Goal: Communication & Community: Connect with others

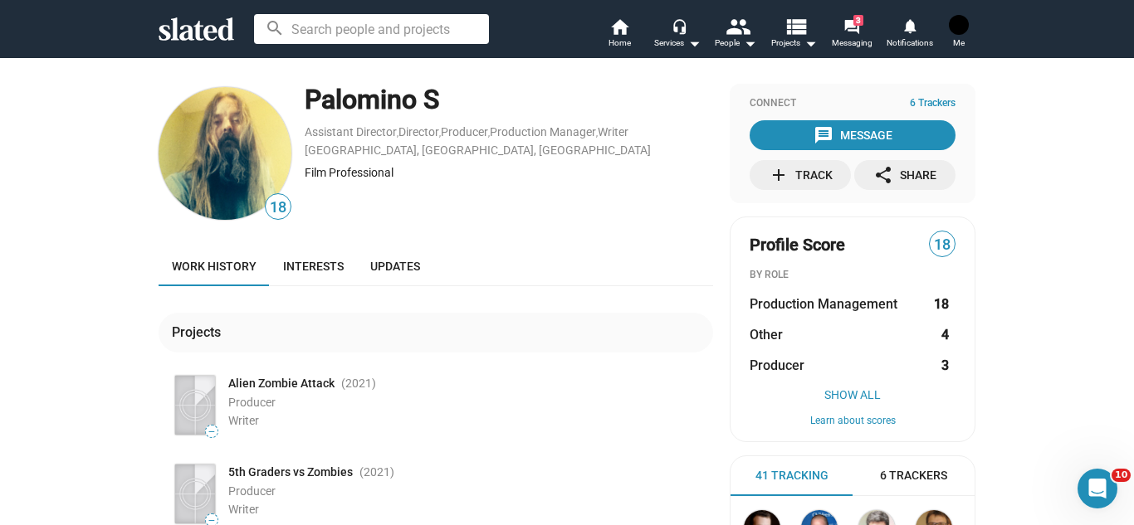
click at [1040, 366] on div "18 Palomino S Assistant Director , Director , Producer , Production Manager , W…" at bounding box center [567, 401] width 1134 height 689
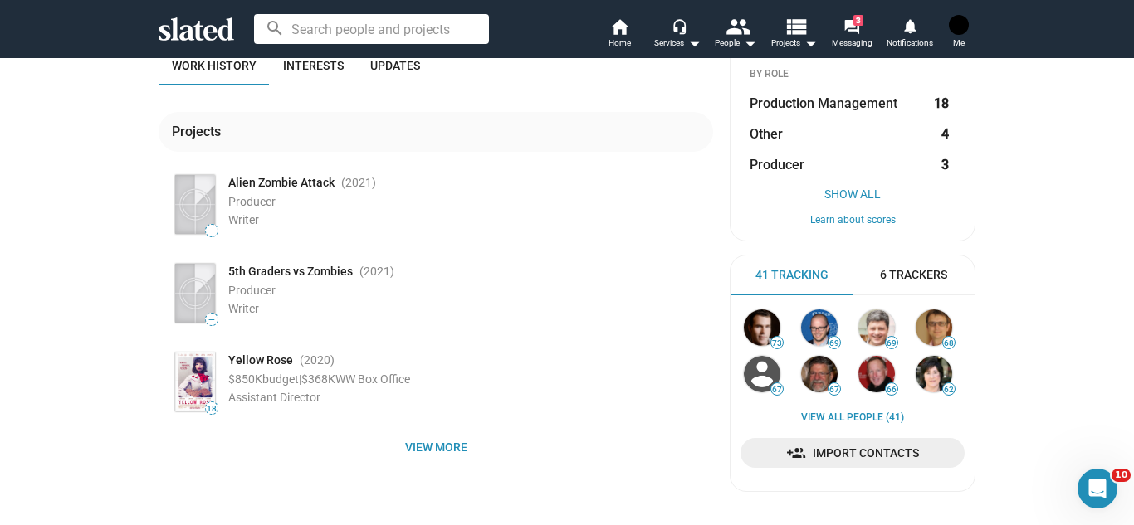
scroll to position [199, 0]
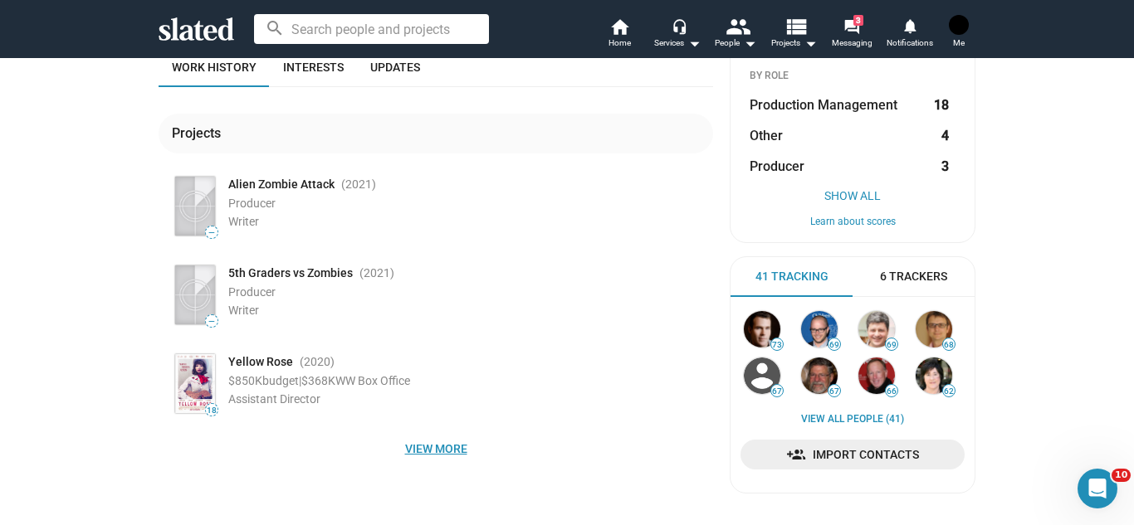
click at [460, 442] on span "View more" at bounding box center [436, 449] width 528 height 30
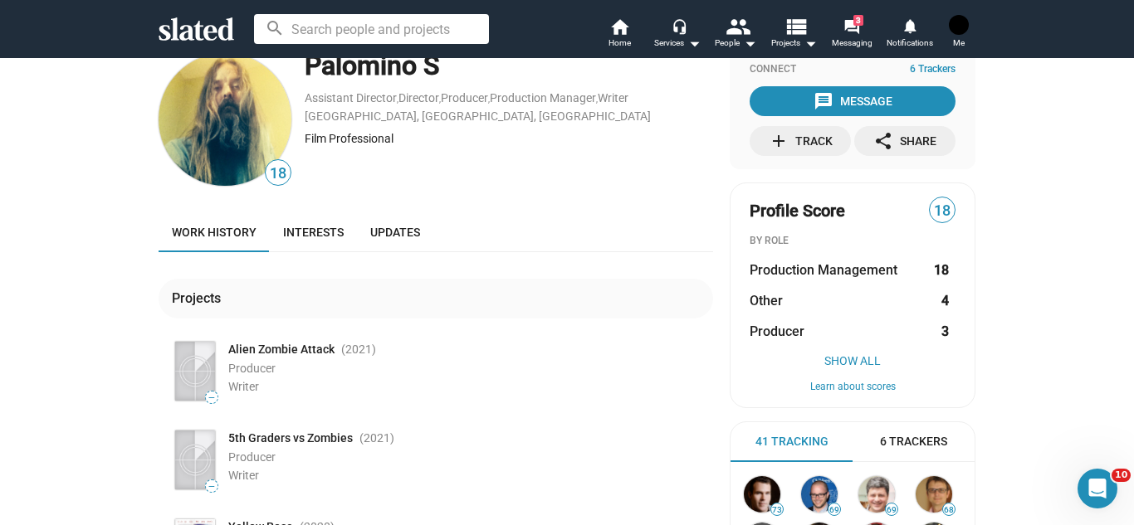
scroll to position [0, 0]
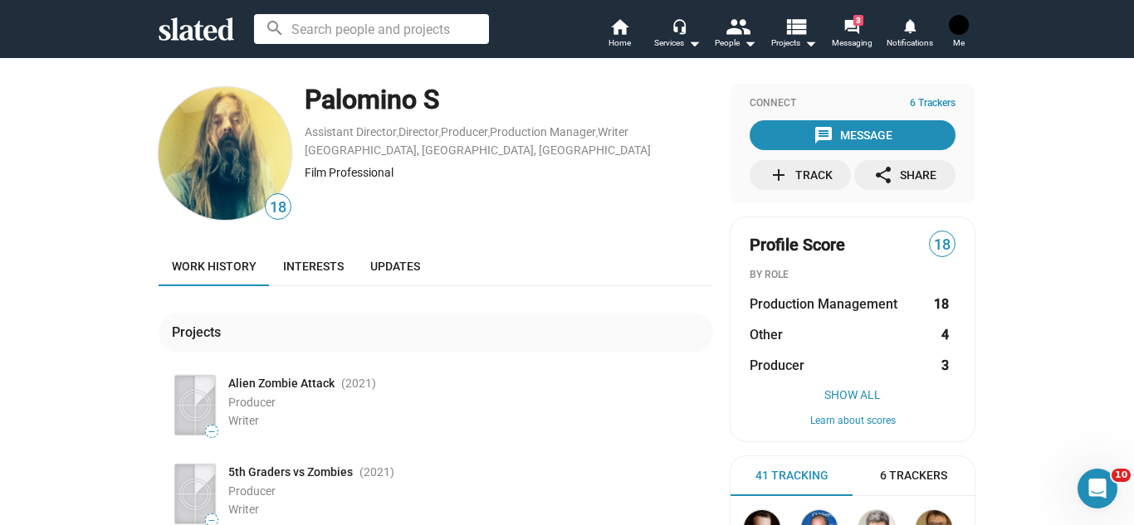
click at [336, 276] on link "Interests" at bounding box center [313, 266] width 87 height 40
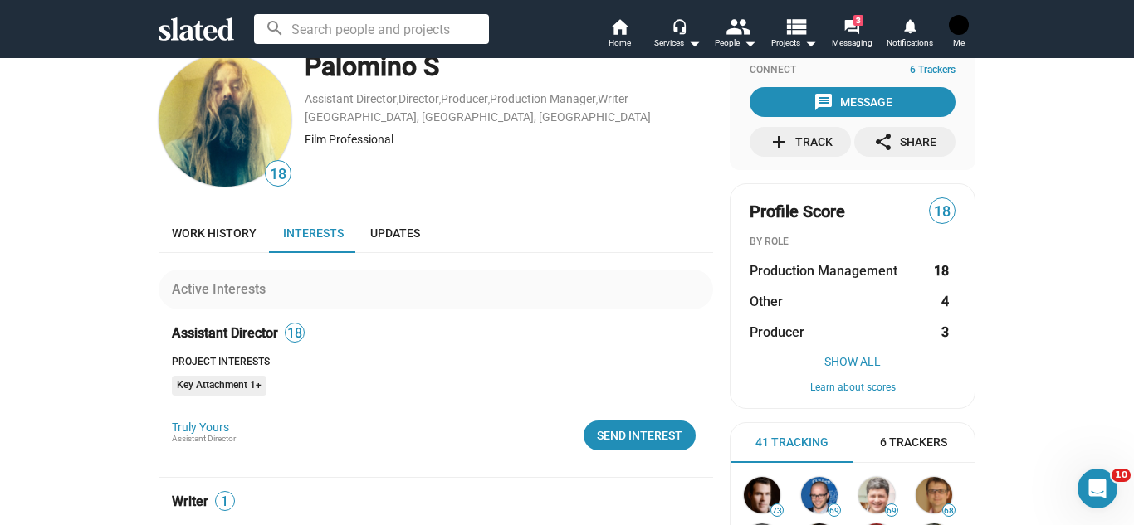
scroll to position [100, 0]
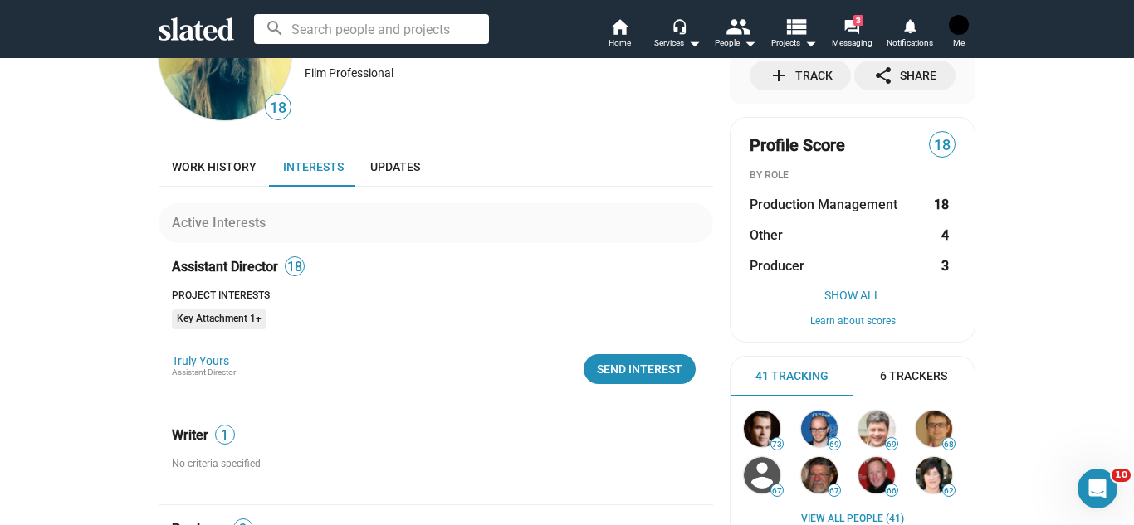
click at [657, 144] on div "18 Palomino S Assistant Director , Director , Producer , Production Manager , W…" at bounding box center [435, 434] width 554 height 901
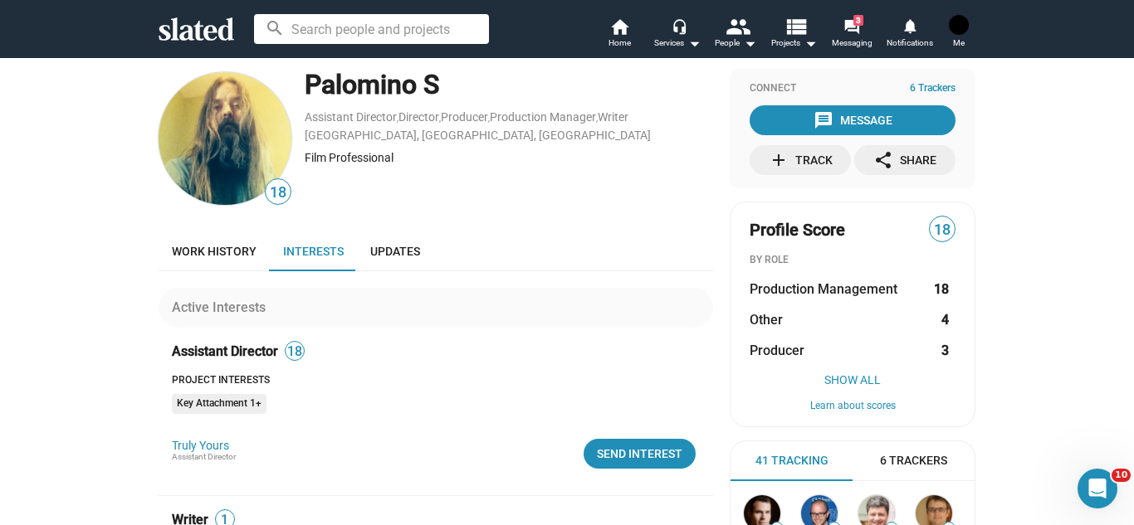
scroll to position [0, 0]
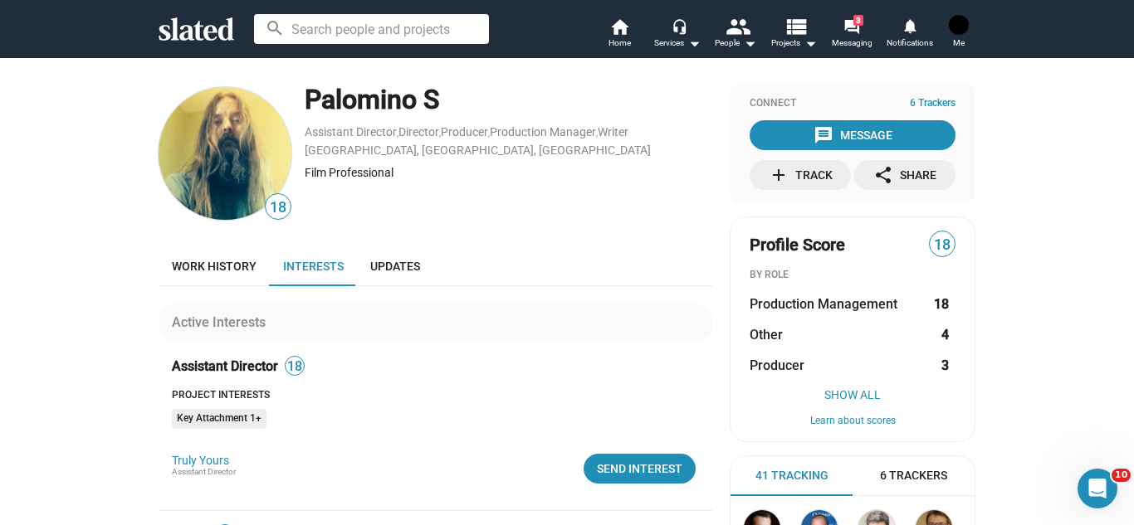
click at [962, 30] on img at bounding box center [959, 25] width 20 height 20
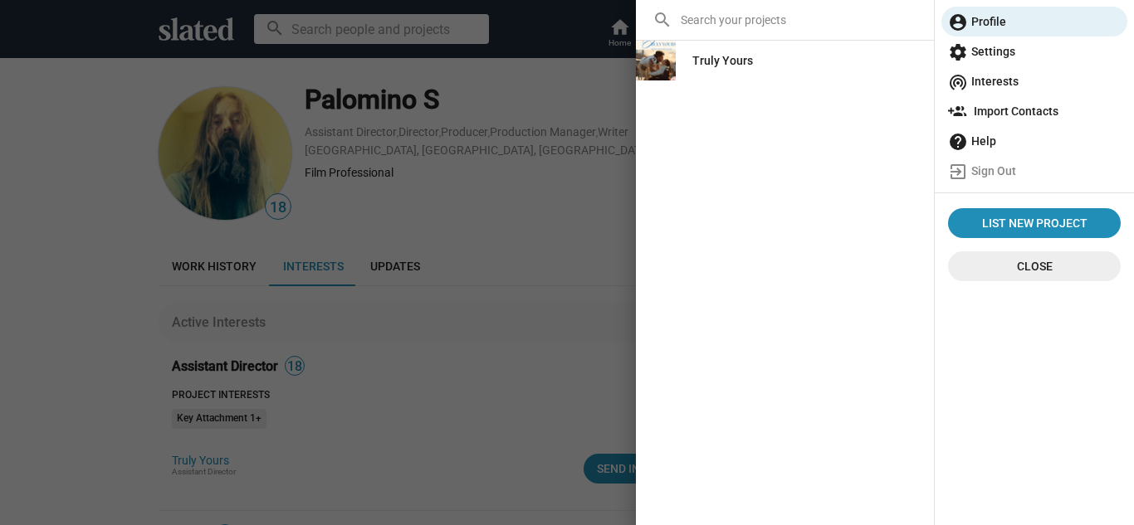
click at [711, 66] on div "Truly Yours" at bounding box center [722, 61] width 61 height 30
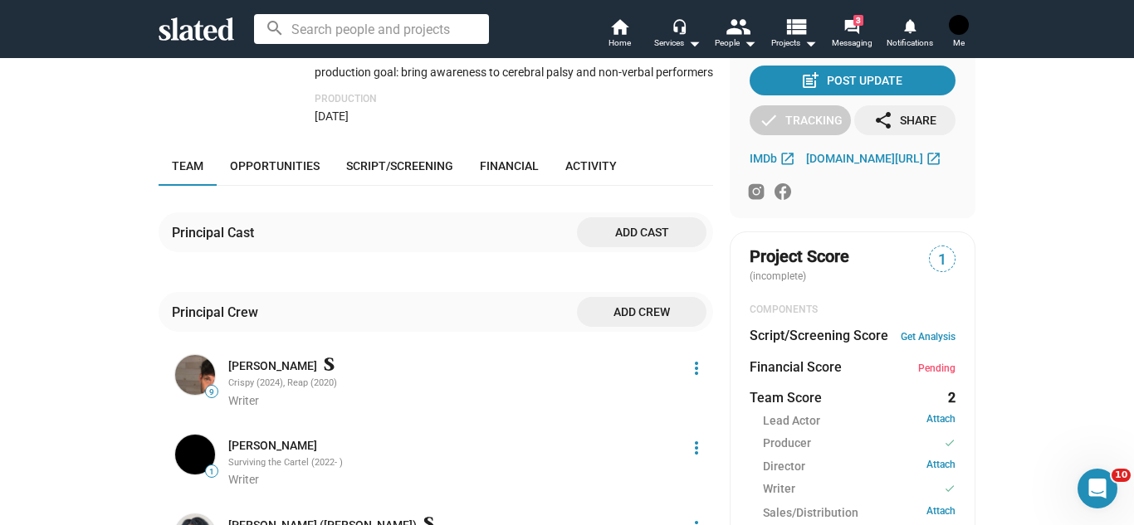
scroll to position [332, 0]
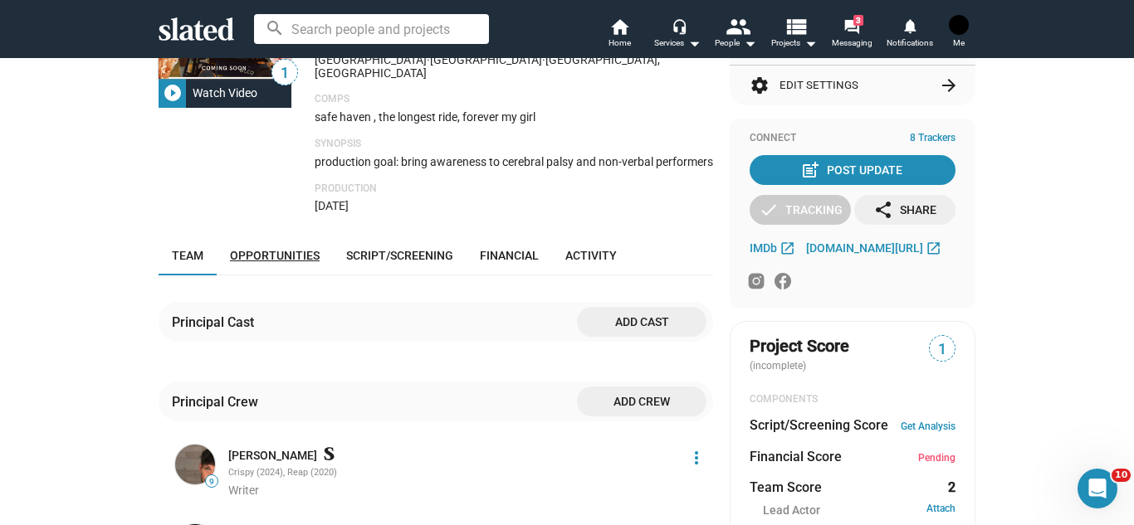
click at [299, 249] on span "Opportunities" at bounding box center [275, 255] width 90 height 13
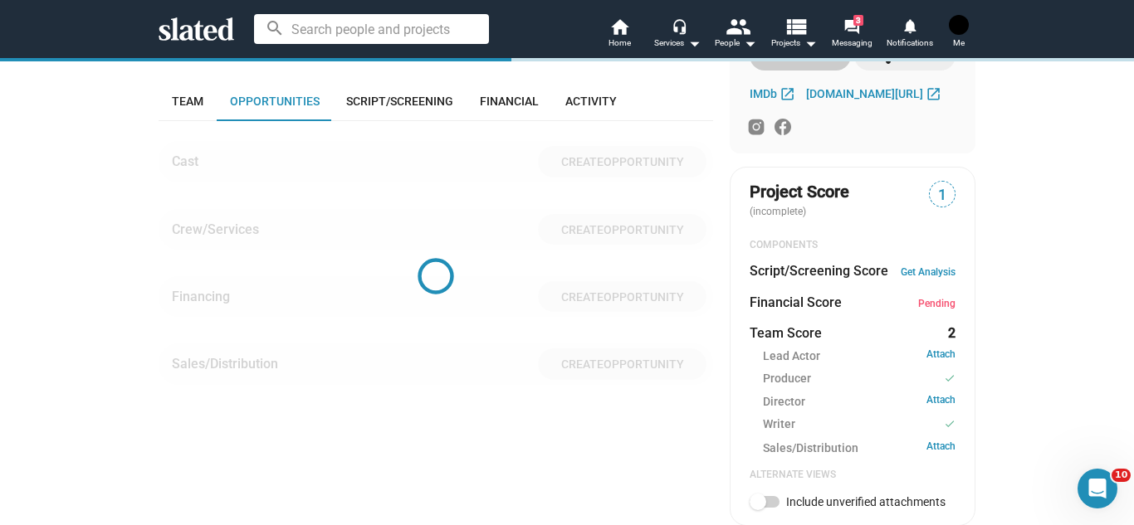
scroll to position [499, 0]
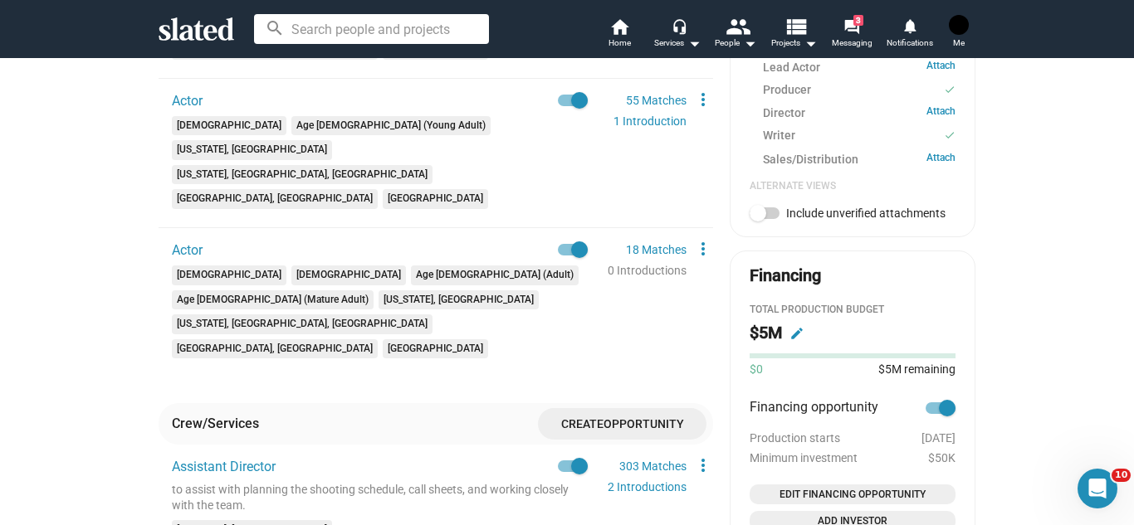
scroll to position [831, 0]
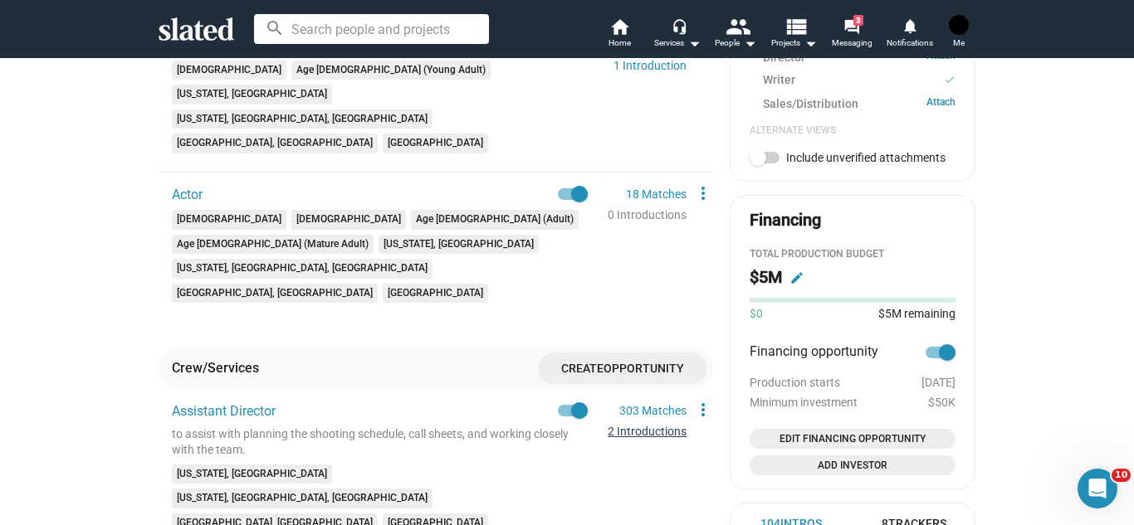
click at [672, 425] on link "2 Introductions" at bounding box center [646, 431] width 79 height 13
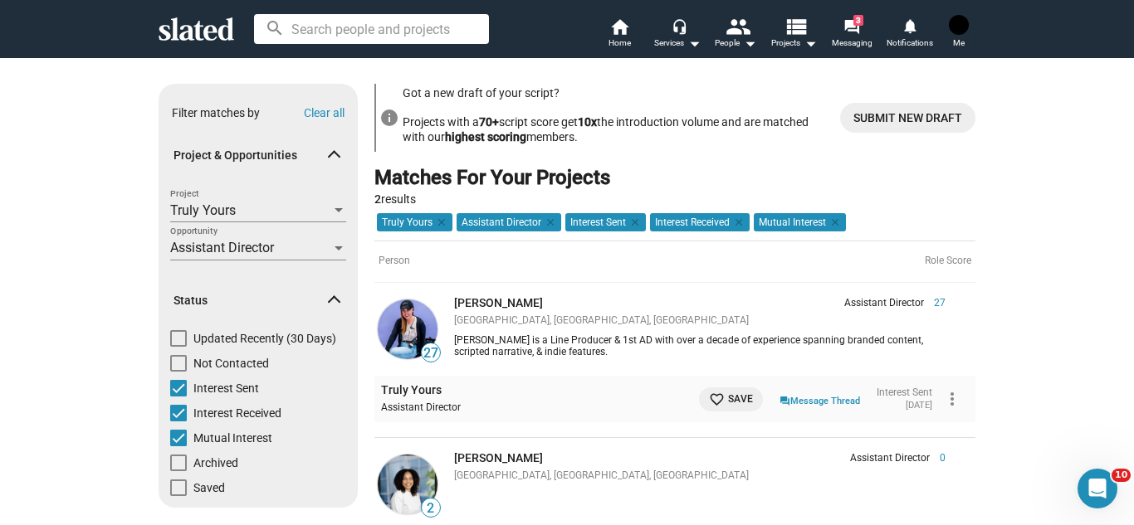
click at [1112, 176] on div "Show filters Filter matches by Clear all Project & Opportunities Truly Yours Pr…" at bounding box center [567, 344] width 1134 height 575
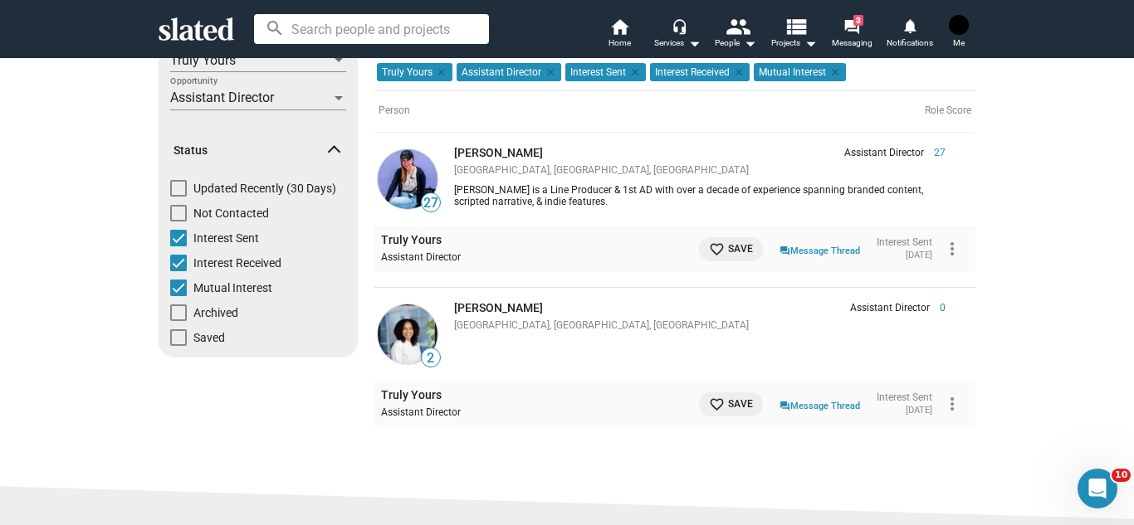
scroll to position [166, 0]
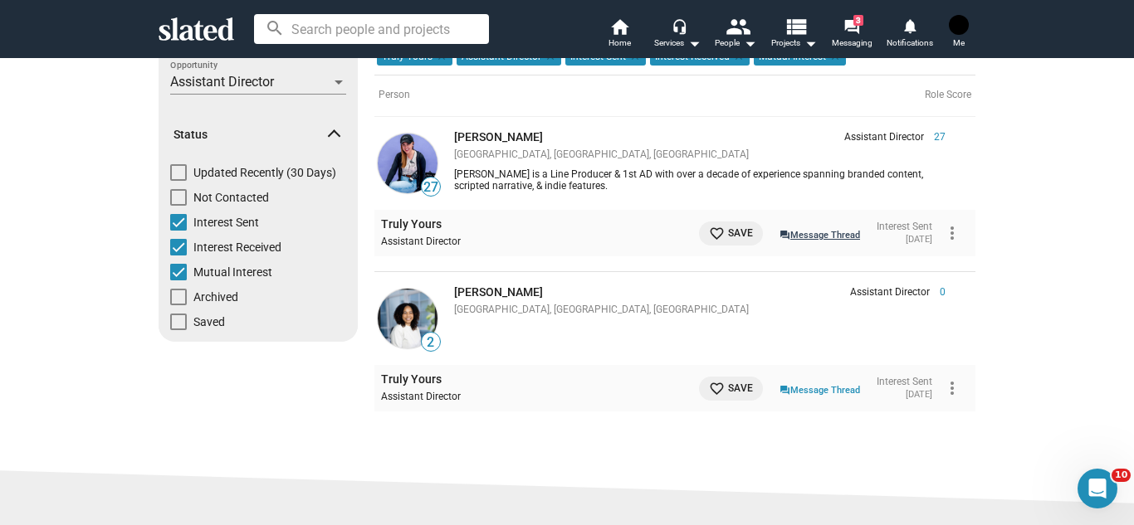
click at [820, 232] on link "question_answer Message Thread" at bounding box center [819, 234] width 80 height 17
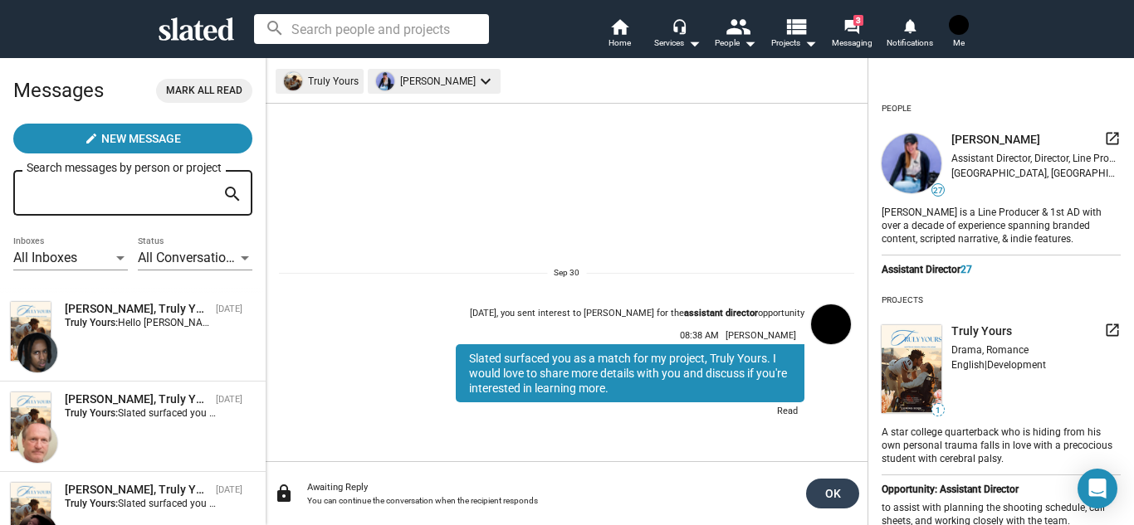
click at [841, 493] on span "OK" at bounding box center [832, 494] width 27 height 30
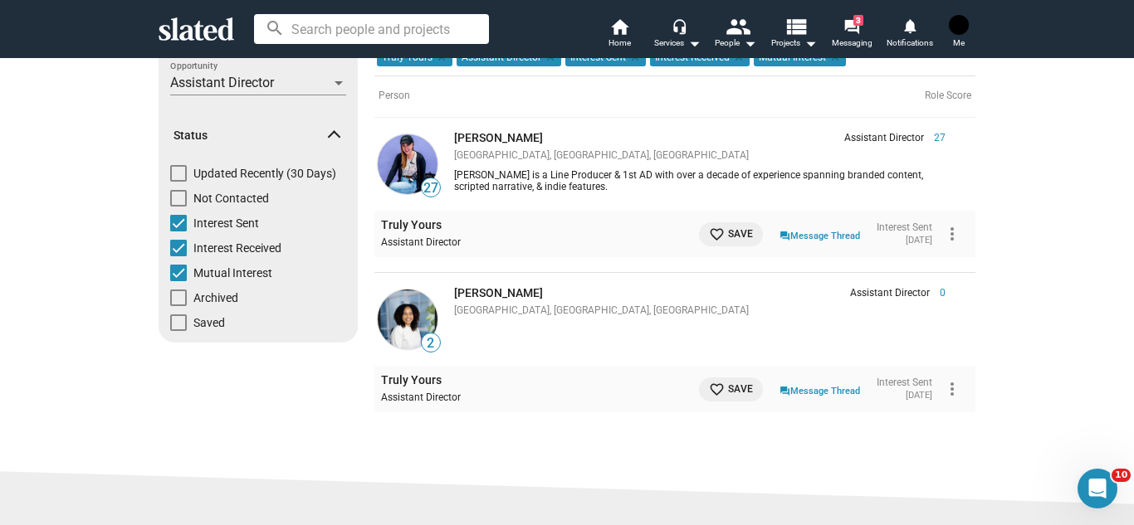
scroll to position [176, 0]
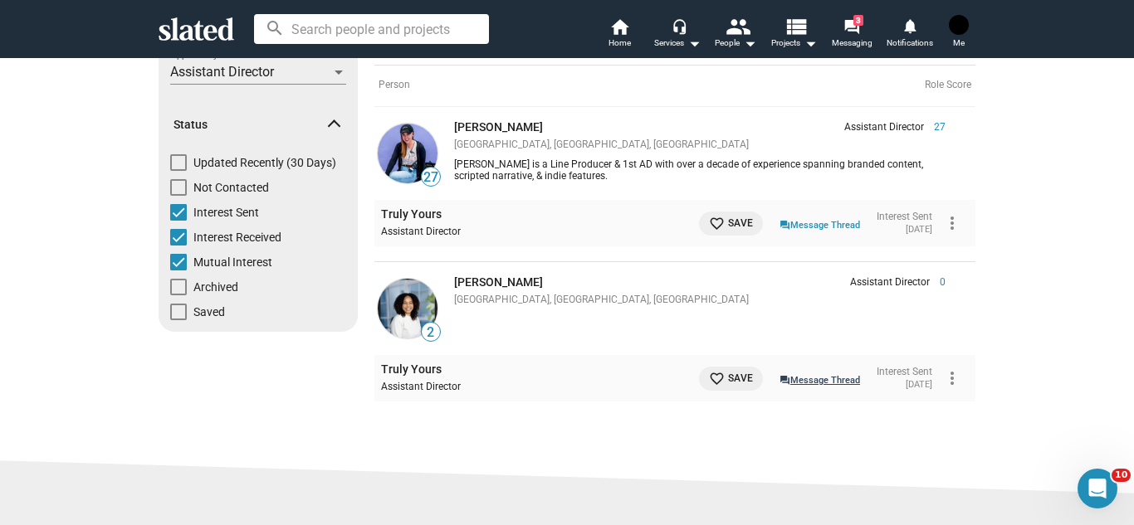
click at [801, 373] on link "question_answer Message Thread" at bounding box center [819, 379] width 80 height 17
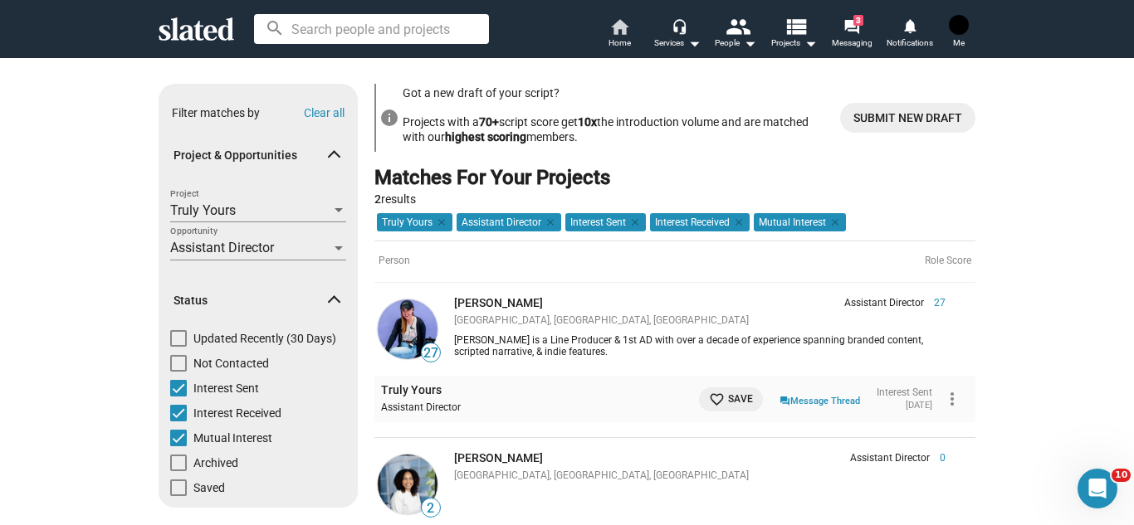
click at [637, 47] on link "home Home" at bounding box center [619, 35] width 58 height 37
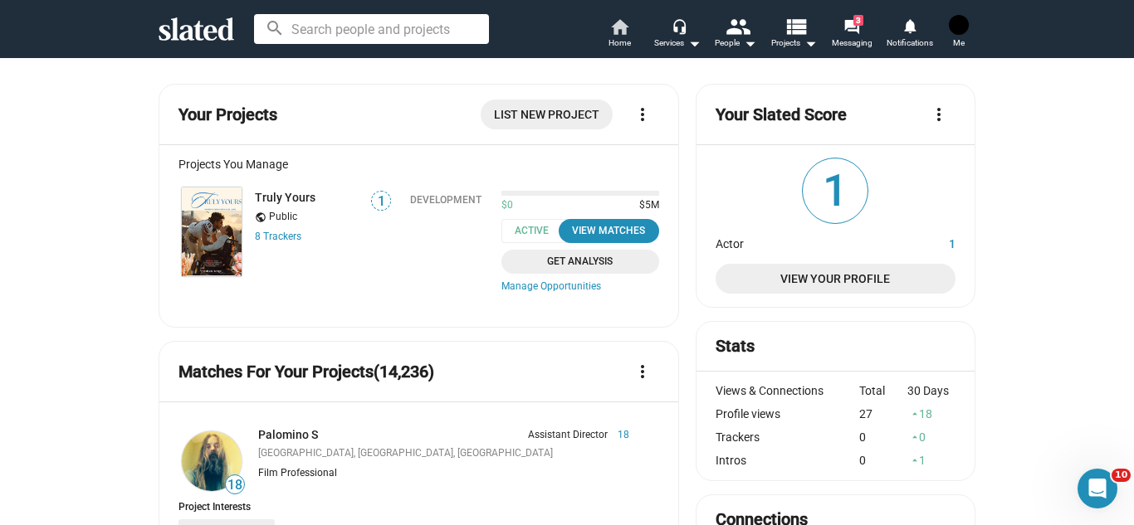
click at [614, 23] on mat-icon "home" at bounding box center [619, 27] width 20 height 20
